Goal: Navigation & Orientation: Find specific page/section

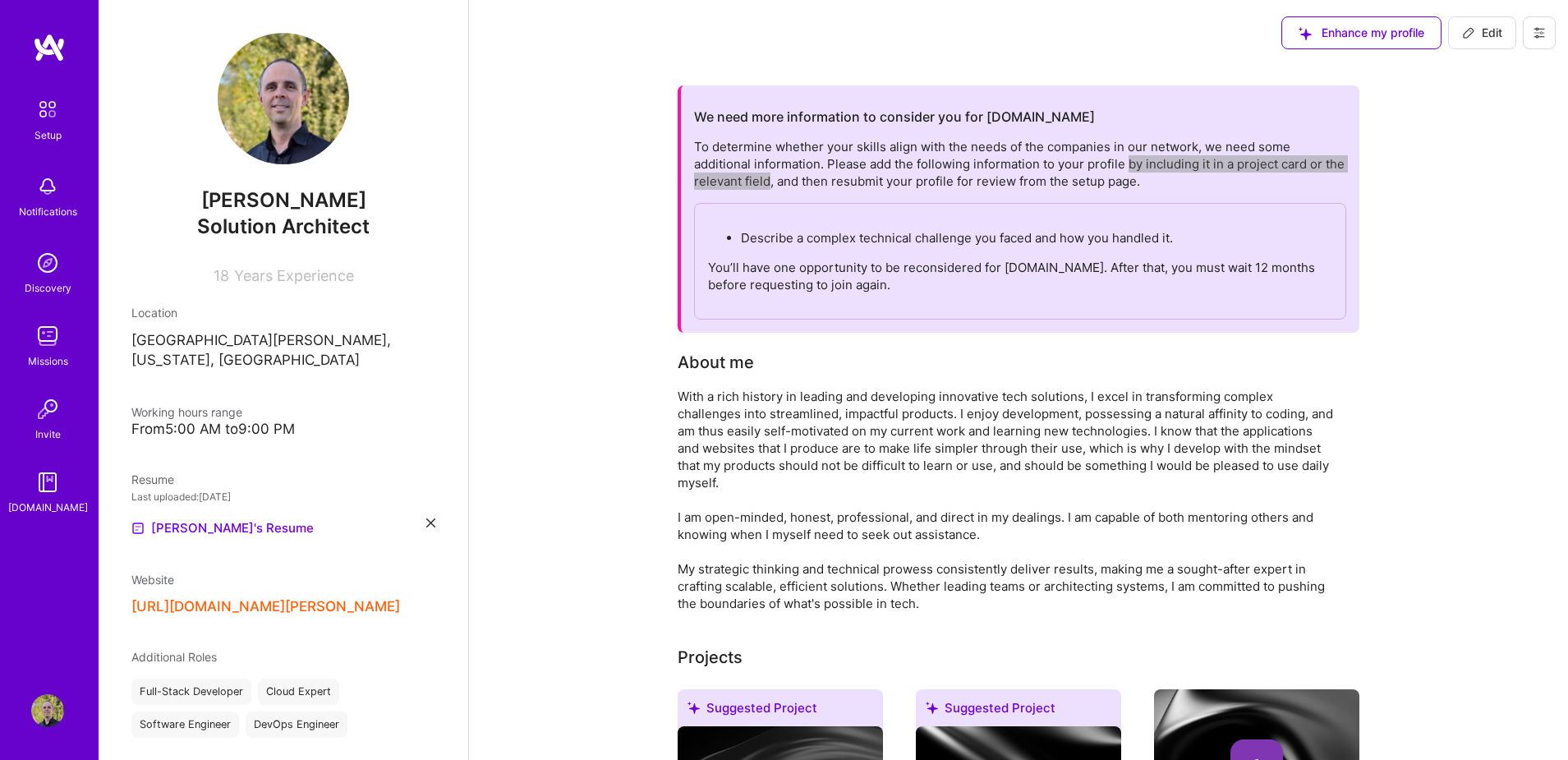
click at [770, 178] on div "To determine whether your skills align with the needs of the companies in our n…" at bounding box center [1020, 229] width 653 height 181
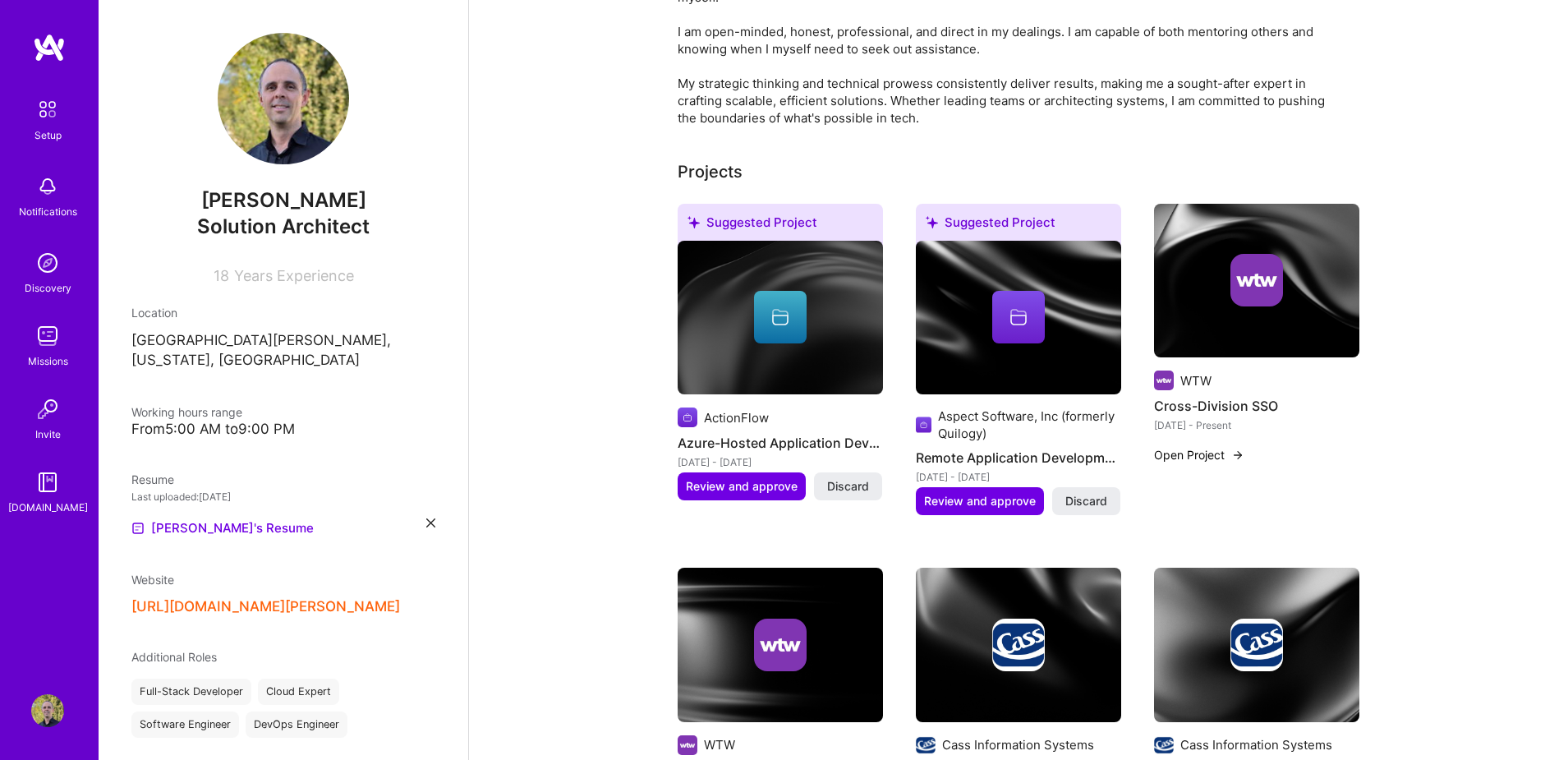
scroll to position [590, 0]
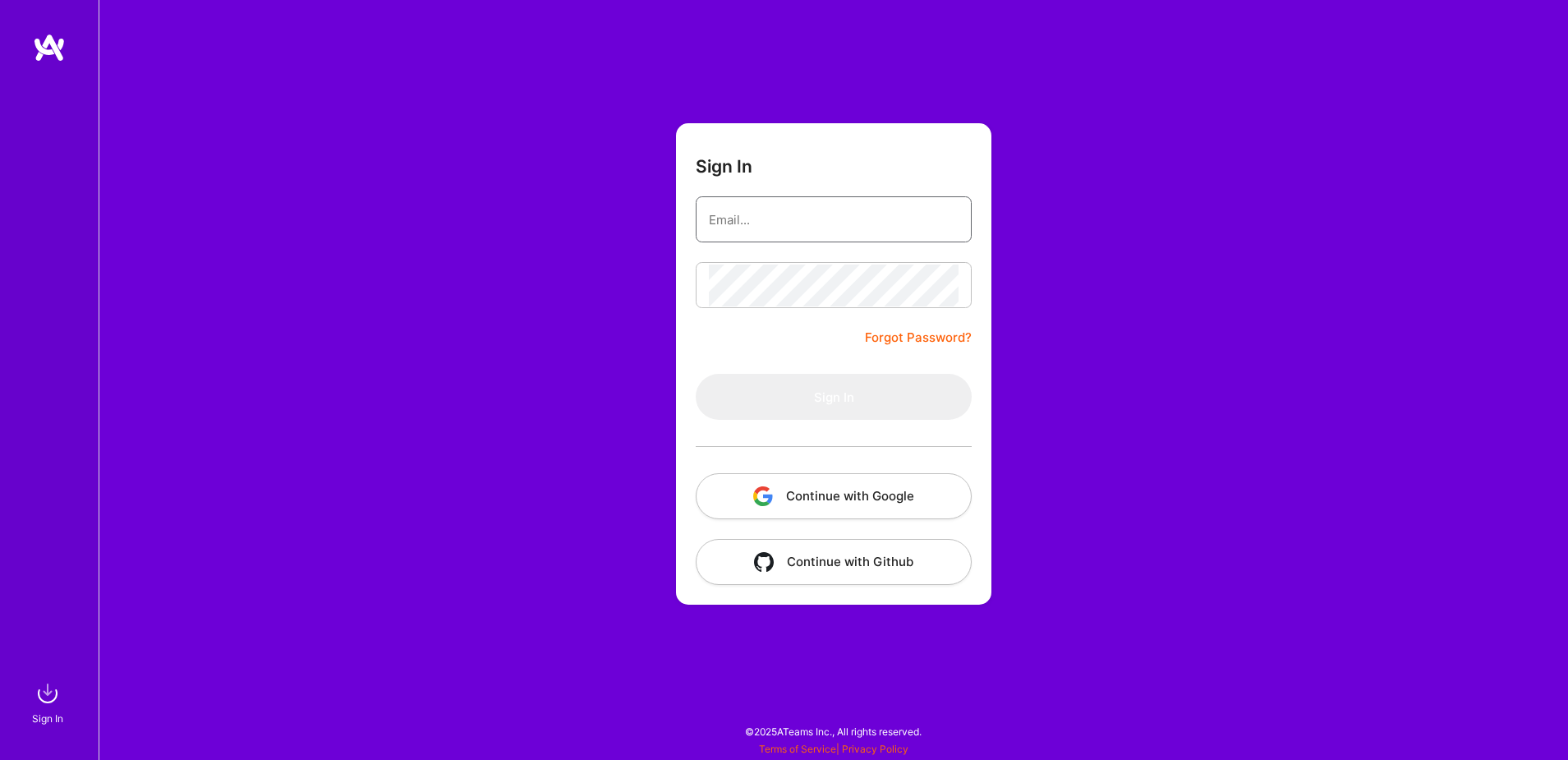
type input "[EMAIL_ADDRESS][DOMAIN_NAME]"
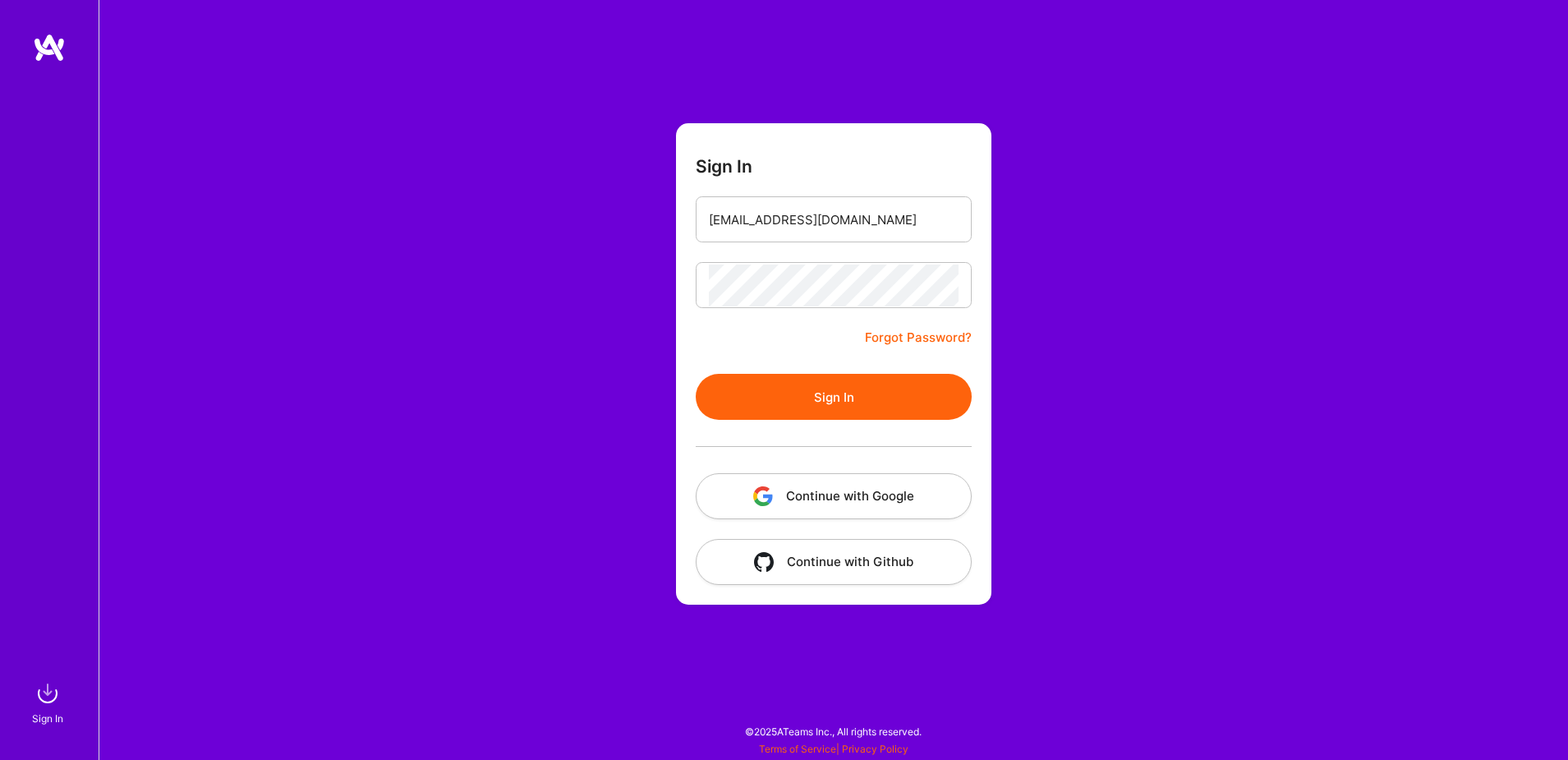
click at [842, 489] on button "Continue with Google" at bounding box center [834, 496] width 276 height 46
